Goal: Task Accomplishment & Management: Manage account settings

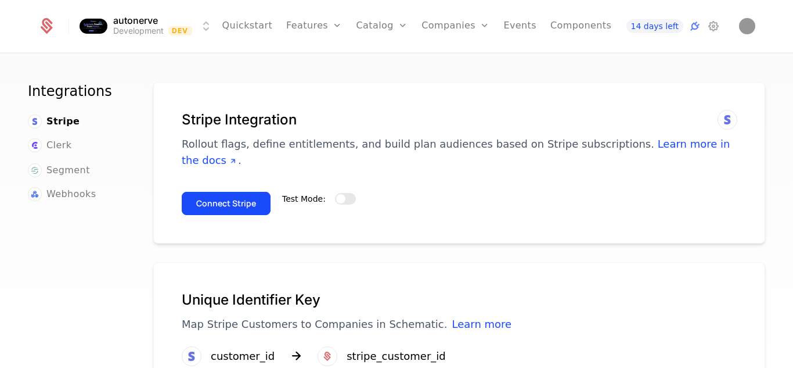
click at [244, 24] on link "Quickstart" at bounding box center [247, 26] width 51 height 52
click at [716, 24] on icon at bounding box center [714, 26] width 14 height 14
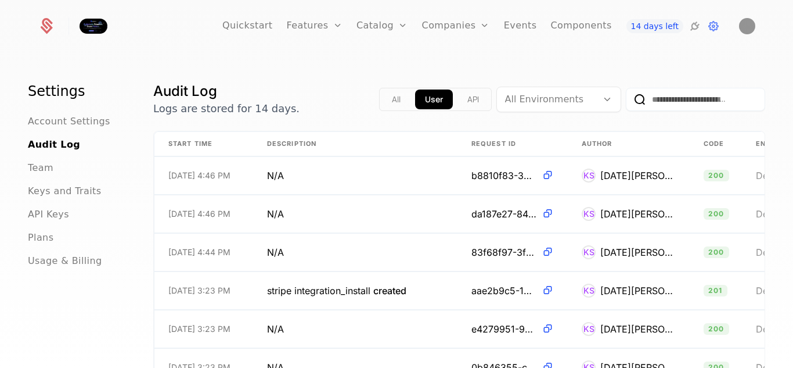
click at [50, 215] on span "API Keys" at bounding box center [48, 214] width 41 height 14
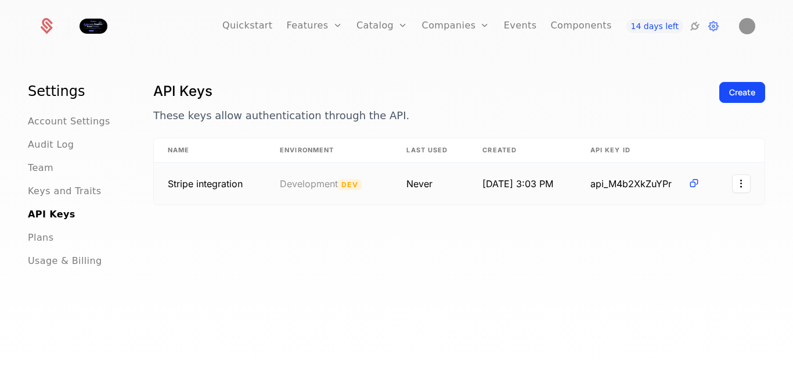
click at [731, 182] on html "Quickstart Features Features Flags Catalog Plans Add Ons Credits Configuration …" at bounding box center [396, 184] width 793 height 368
click at [571, 246] on html "Quickstart Features Features Flags Catalog Plans Add Ons Credits Configuration …" at bounding box center [396, 184] width 793 height 368
click at [726, 101] on button "Create" at bounding box center [743, 92] width 46 height 21
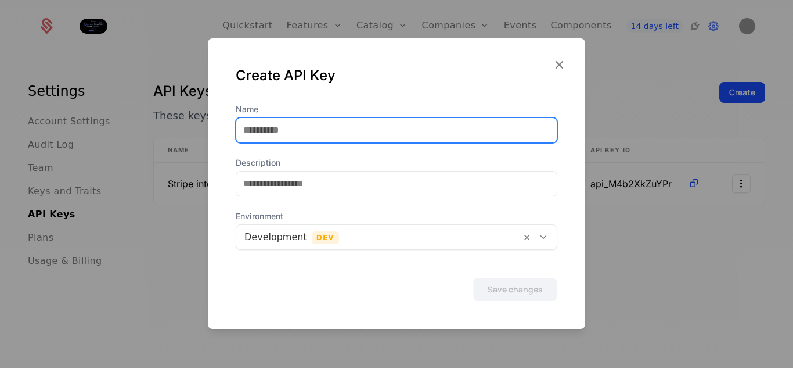
click at [393, 134] on input "Name" at bounding box center [396, 130] width 321 height 24
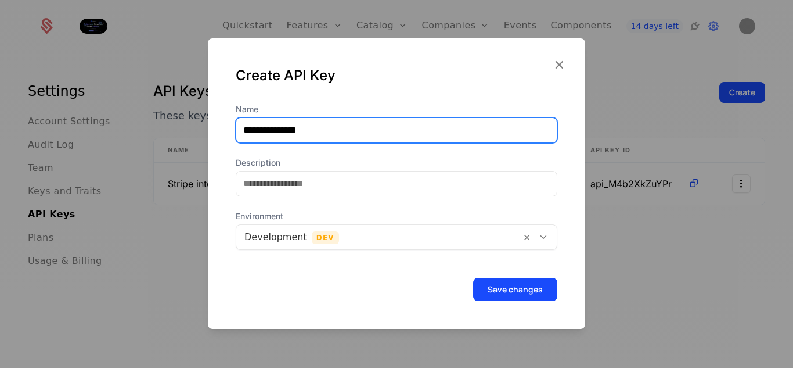
type input "**********"
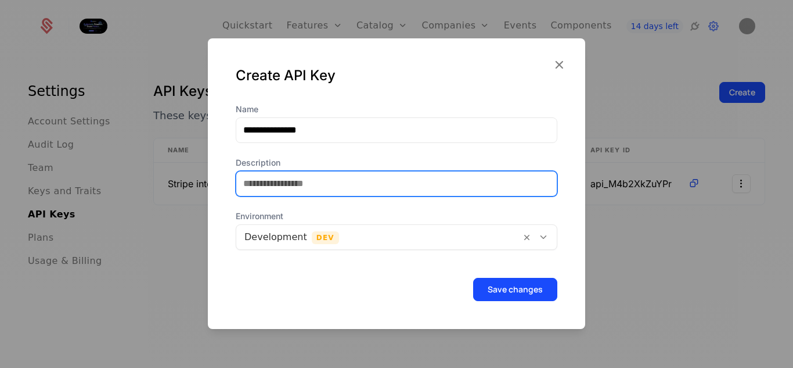
click at [270, 195] on input "Description" at bounding box center [396, 183] width 321 height 24
type input "**********"
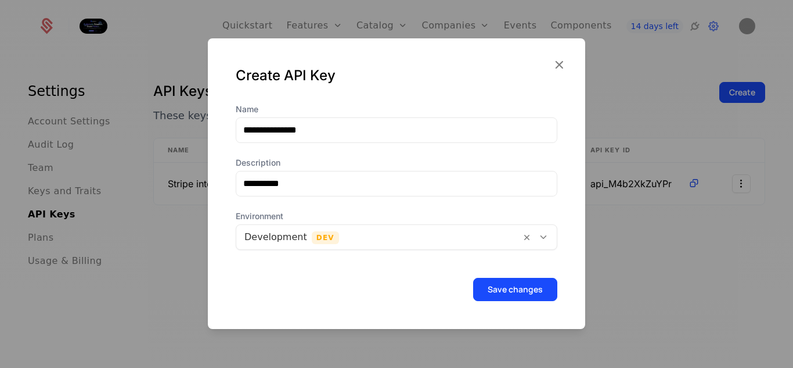
click at [484, 239] on div at bounding box center [378, 237] width 268 height 16
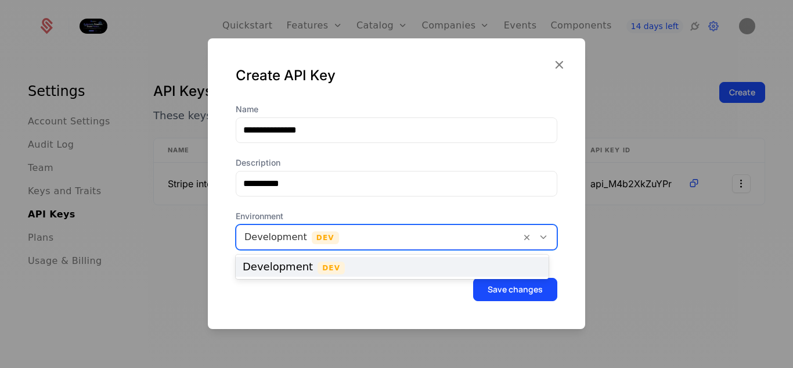
click at [465, 213] on span "Environment" at bounding box center [397, 216] width 322 height 12
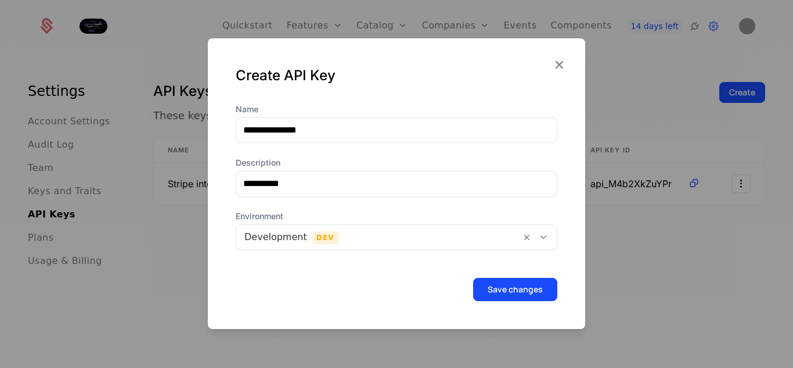
click at [540, 296] on button "Save changes" at bounding box center [515, 289] width 84 height 23
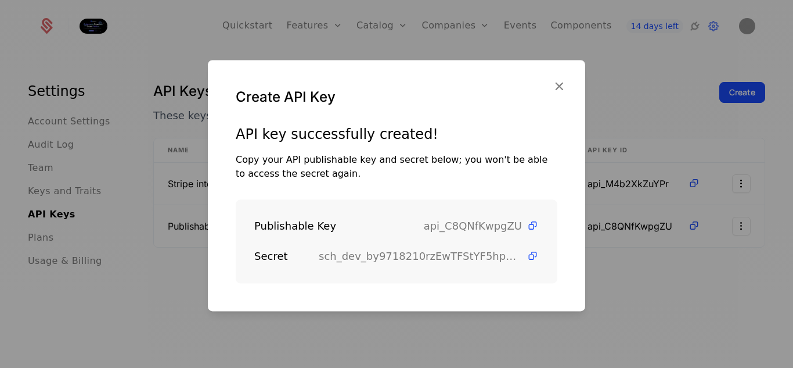
click at [527, 227] on icon at bounding box center [533, 226] width 12 height 12
click at [527, 256] on icon at bounding box center [533, 256] width 12 height 12
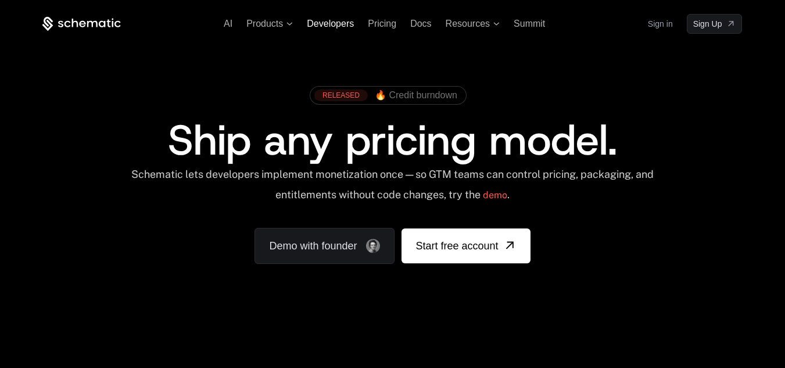
click at [344, 25] on span "Developers" at bounding box center [330, 24] width 47 height 10
click at [425, 24] on span "Docs" at bounding box center [420, 24] width 21 height 10
